Goal: Information Seeking & Learning: Find specific fact

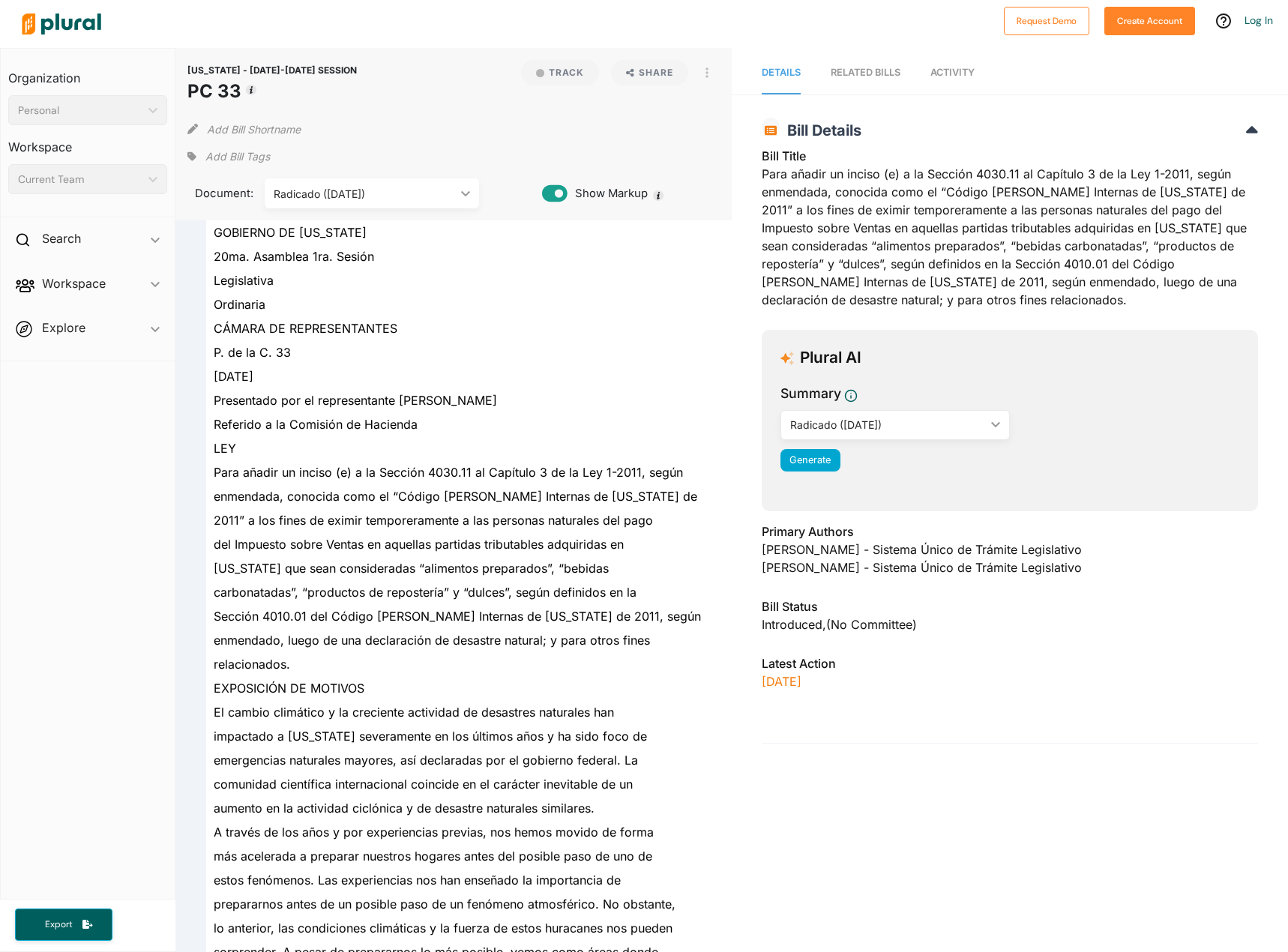
click at [70, 16] on img at bounding box center [61, 24] width 105 height 52
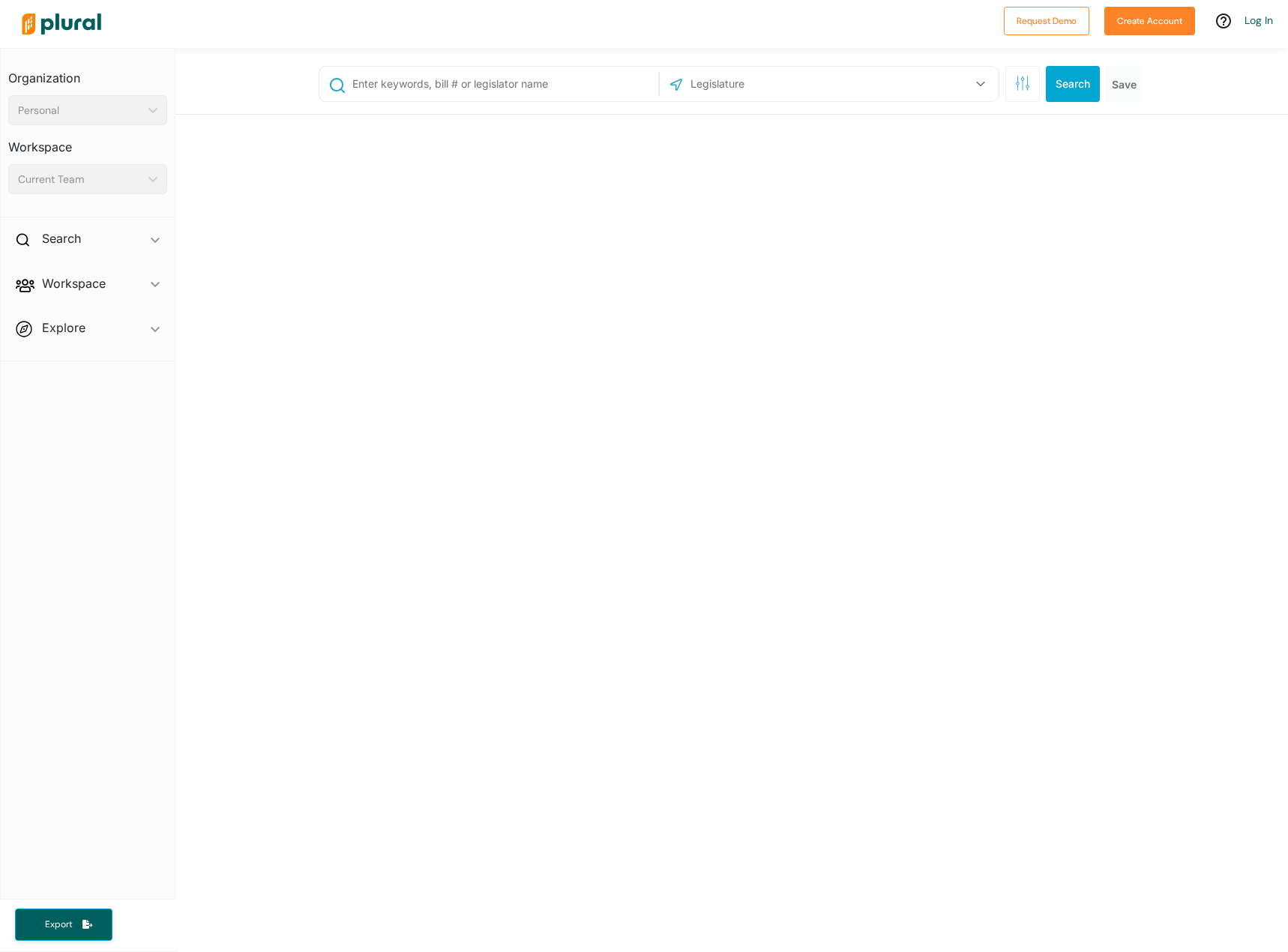
click at [439, 87] on input "text" at bounding box center [503, 83] width 304 height 29
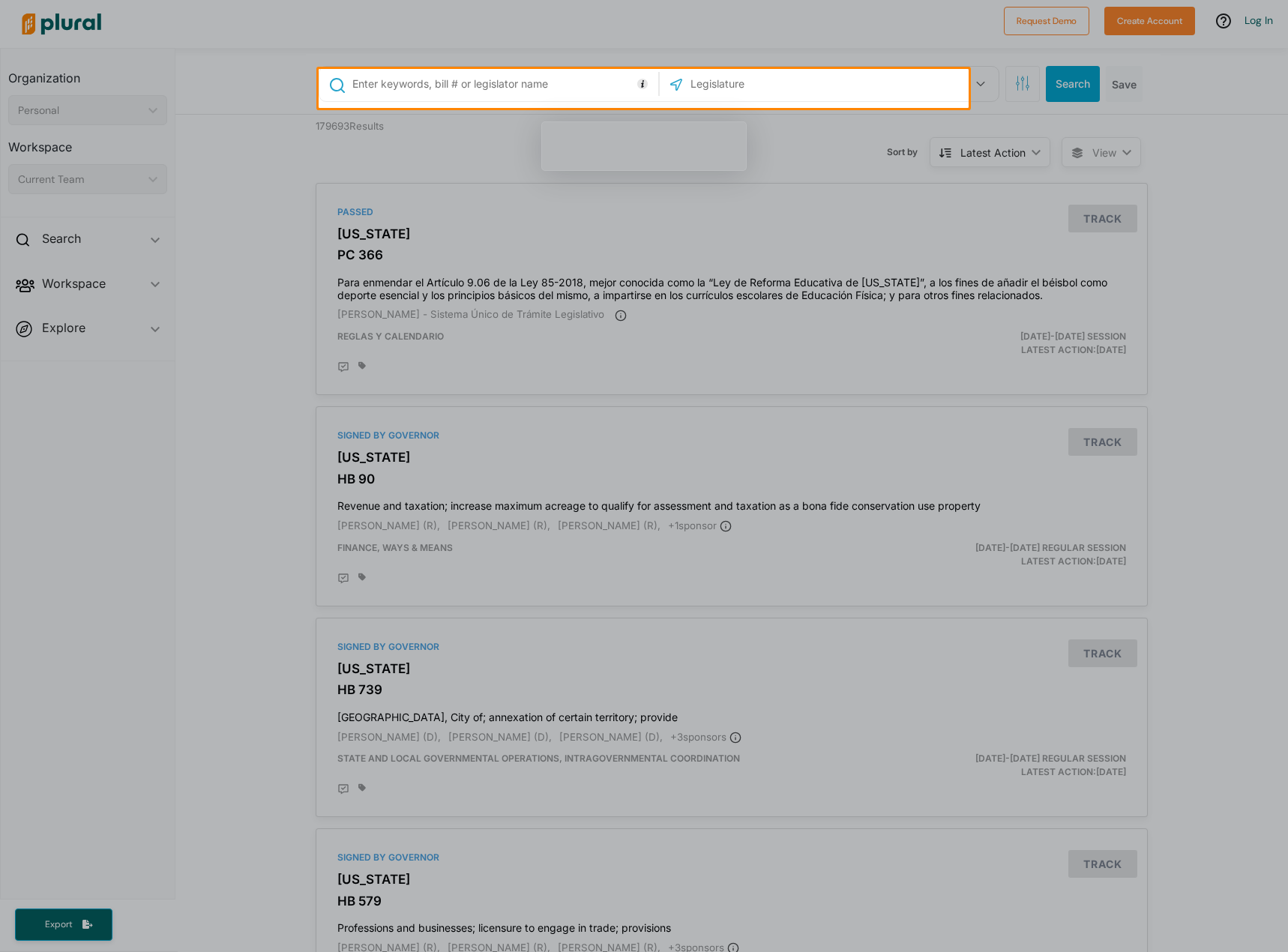
click at [396, 94] on input "text" at bounding box center [503, 83] width 304 height 29
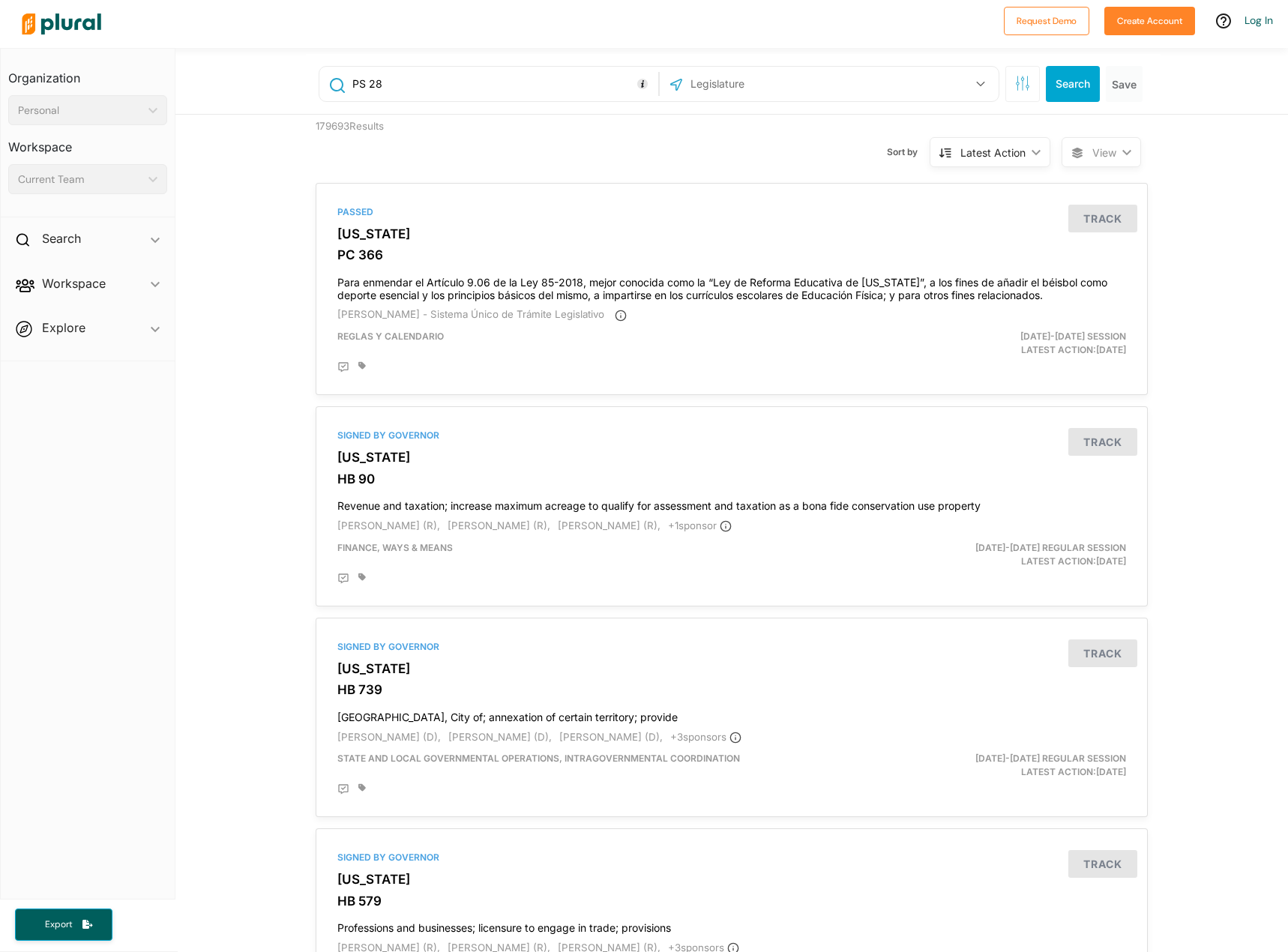
type input "PS 28"
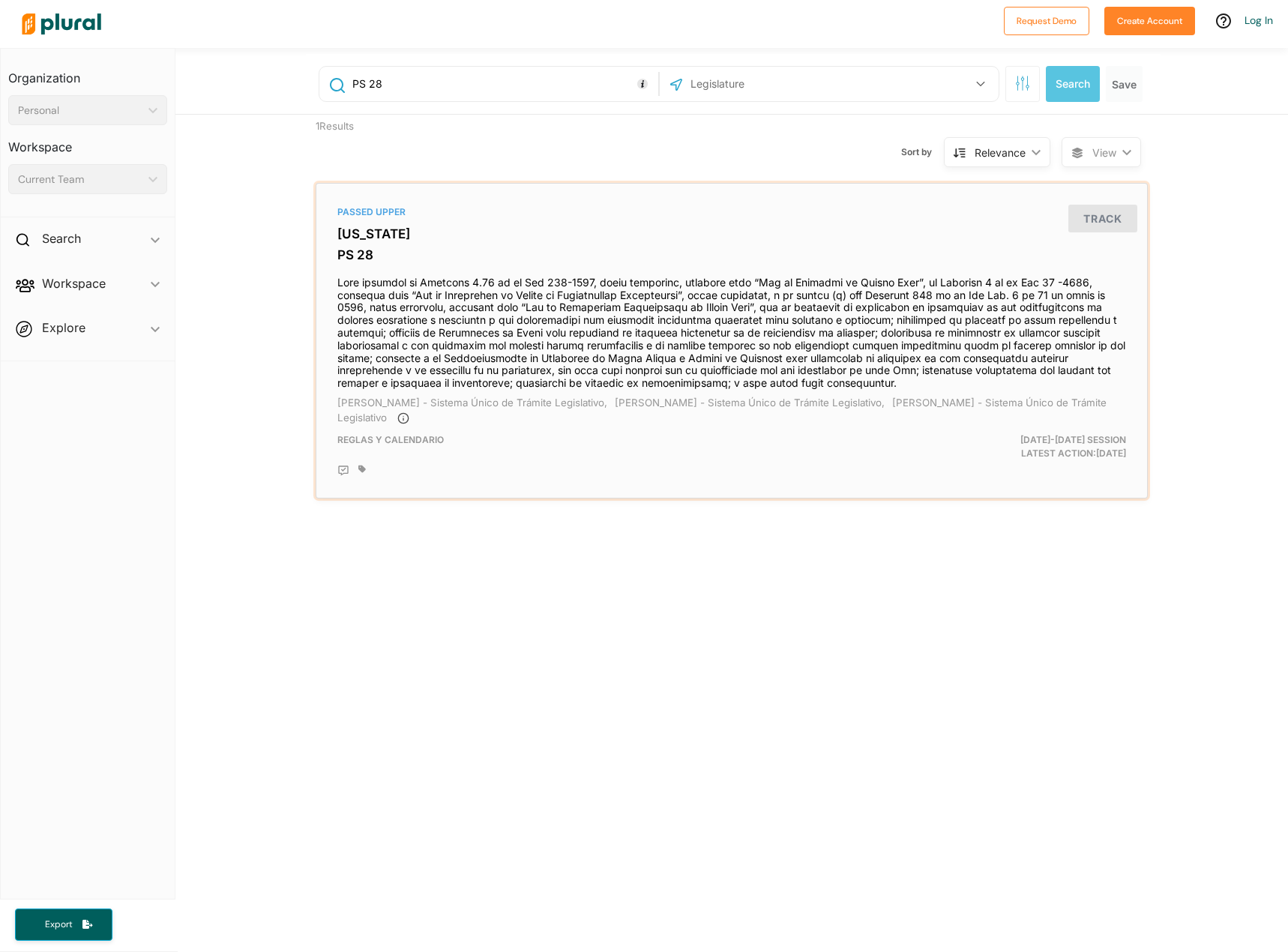
drag, startPoint x: 392, startPoint y: 244, endPoint x: 951, endPoint y: 373, distance: 573.7
click at [397, 241] on h3 "[US_STATE]" at bounding box center [731, 234] width 789 height 15
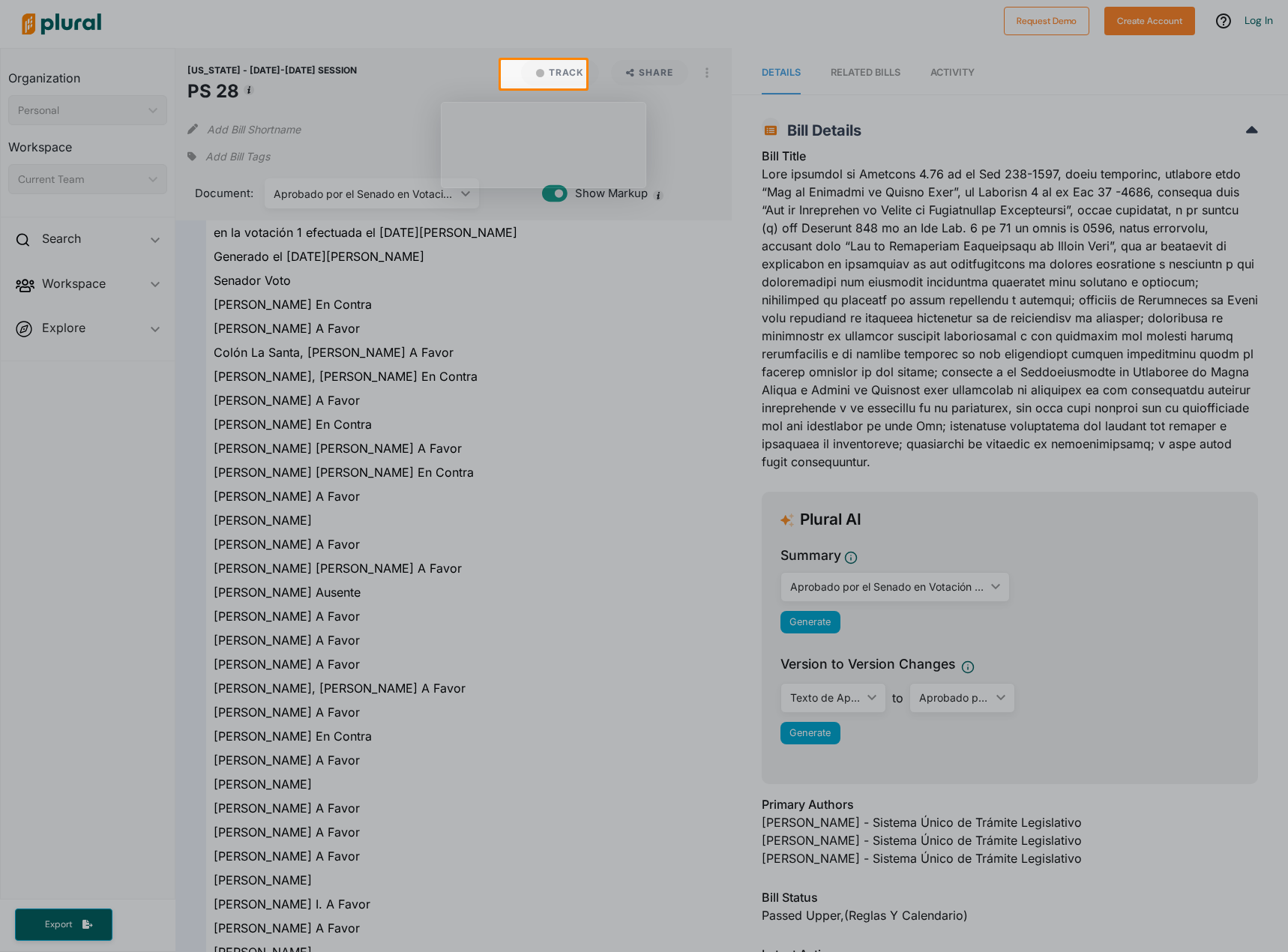
drag, startPoint x: 854, startPoint y: 320, endPoint x: 890, endPoint y: 151, distance: 172.8
click at [854, 320] on div at bounding box center [644, 520] width 1288 height 864
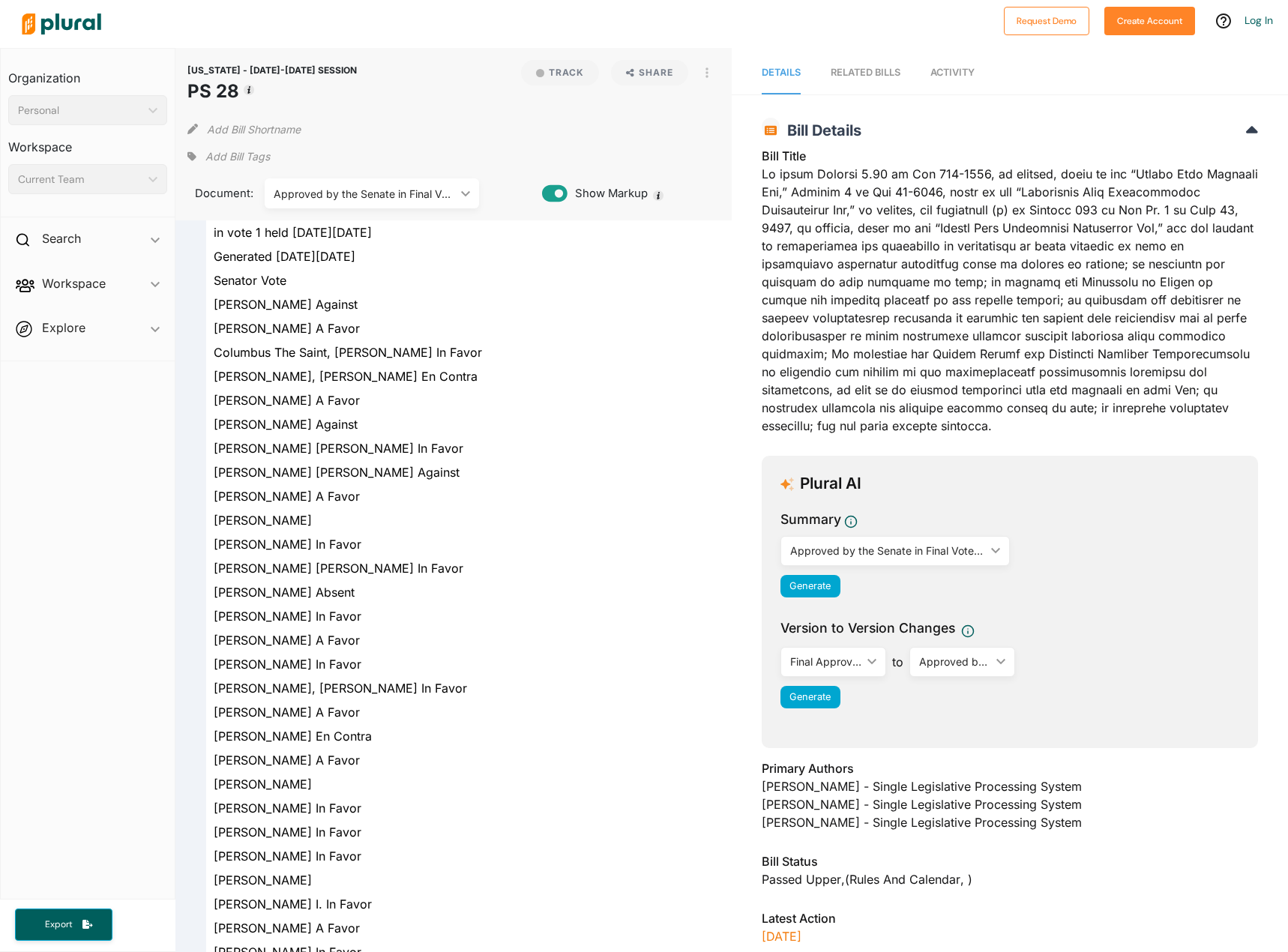
click at [975, 78] on span "Activity" at bounding box center [953, 73] width 44 height 11
